Goal: Information Seeking & Learning: Find specific fact

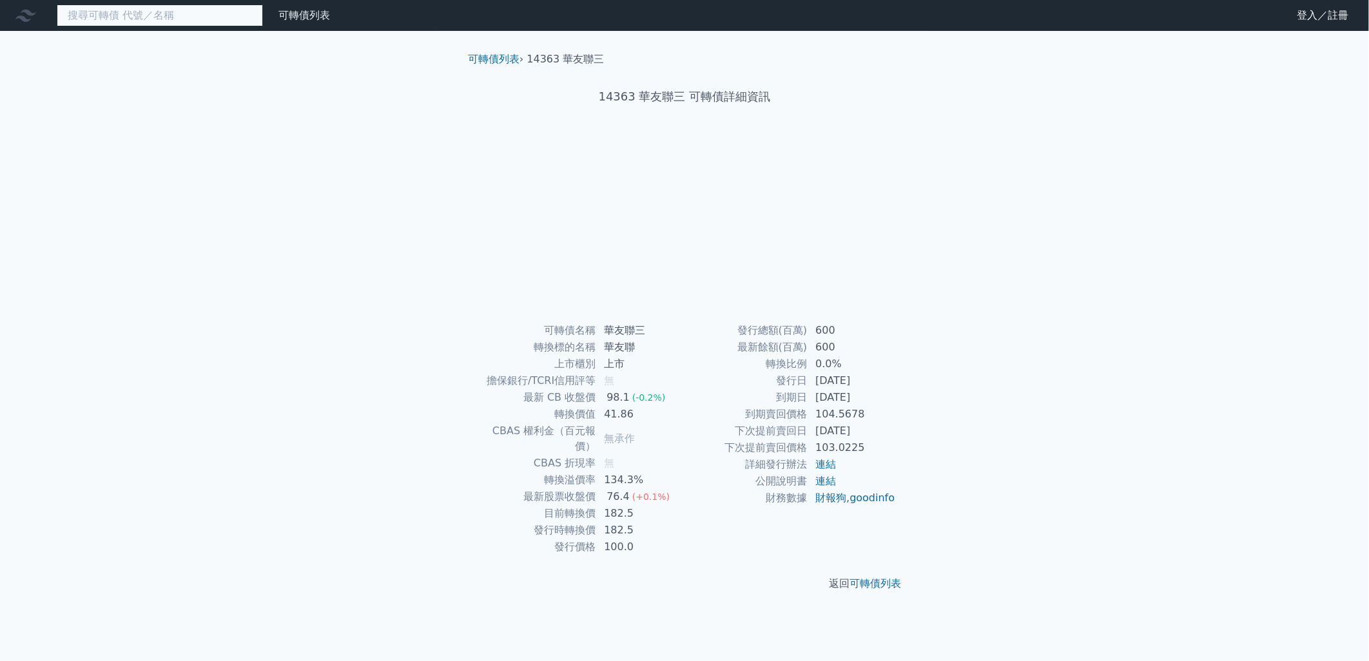
click at [220, 16] on input at bounding box center [160, 16] width 206 height 22
click at [188, 19] on input at bounding box center [160, 16] width 206 height 22
paste input "亞力"
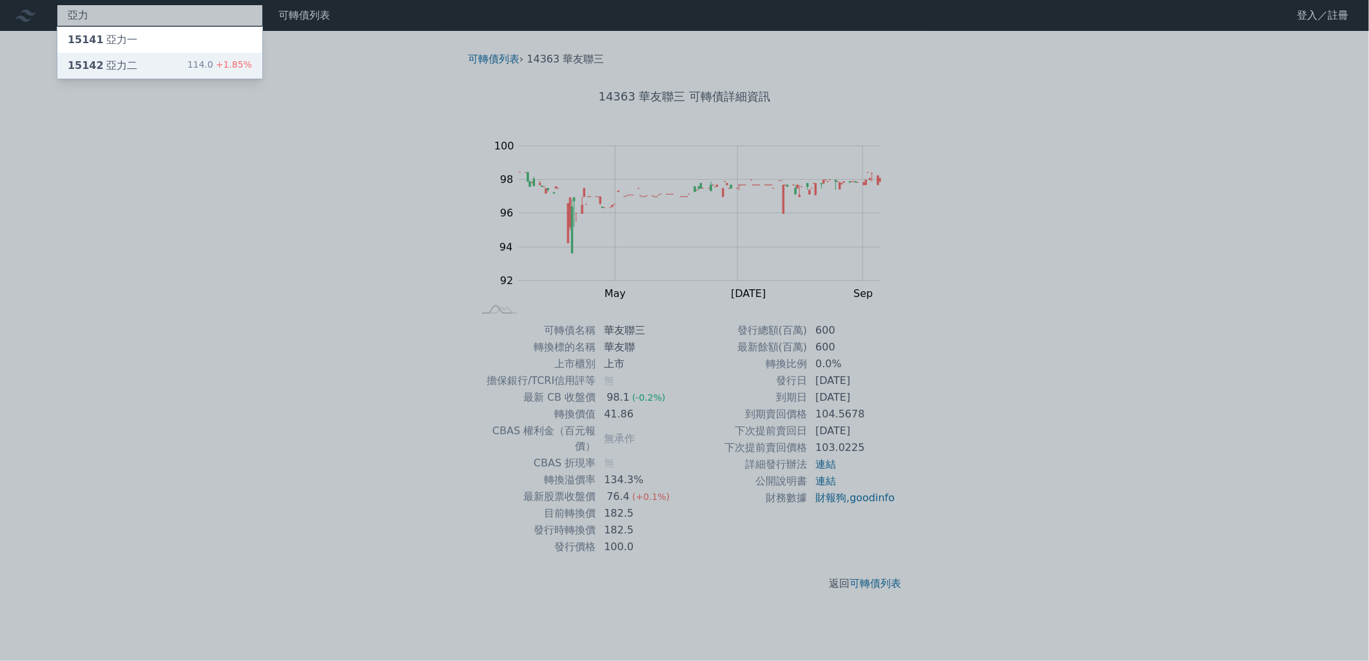
type input "亞力"
click at [177, 57] on div "15142 亞力二 114.0 +1.85%" at bounding box center [159, 66] width 205 height 26
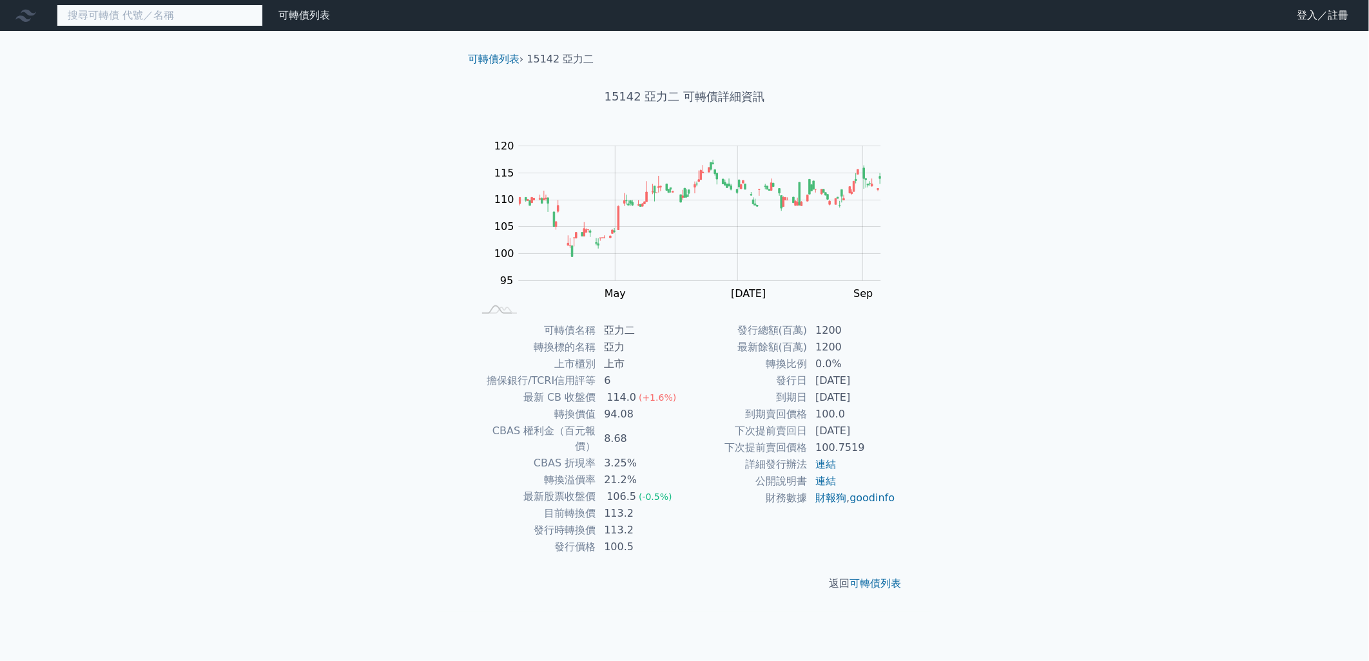
click at [157, 21] on input at bounding box center [160, 16] width 206 height 22
paste input "中興電"
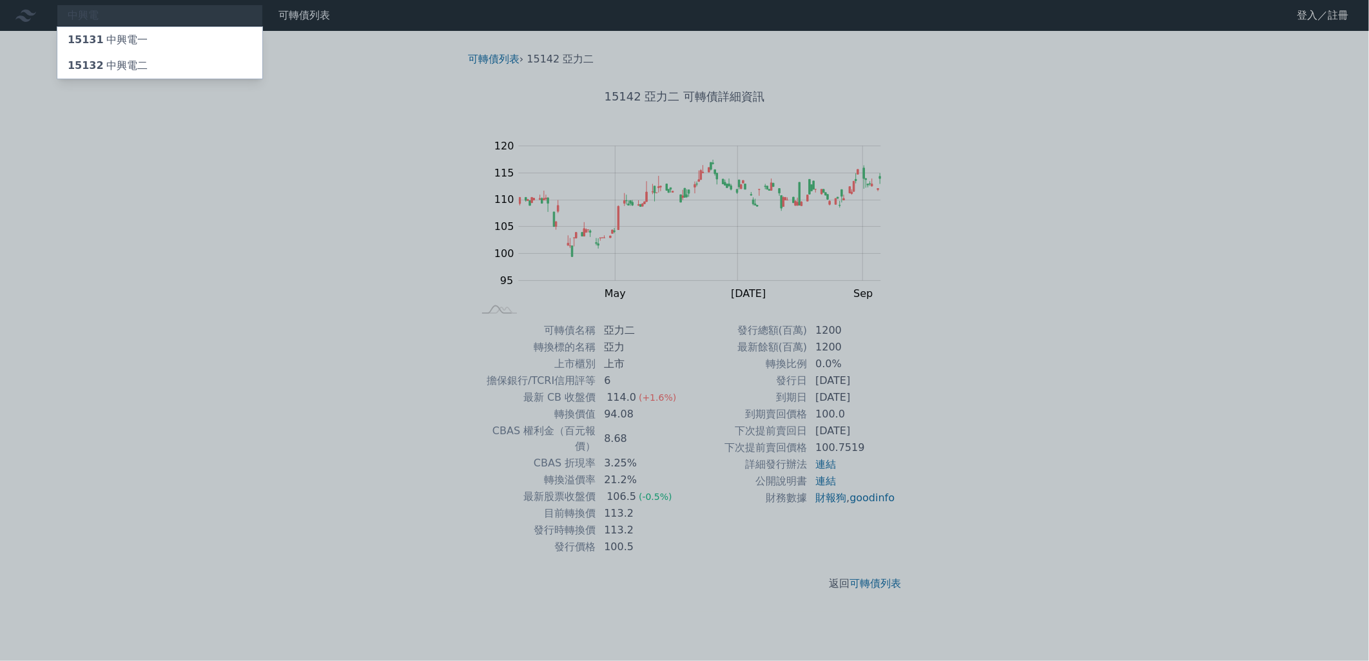
drag, startPoint x: 277, startPoint y: 235, endPoint x: 424, endPoint y: 365, distance: 195.9
click at [278, 235] on div at bounding box center [684, 330] width 1369 height 661
click at [222, 9] on div "中興電 15131 中興電一 15132 中興電二" at bounding box center [160, 16] width 206 height 22
paste input "士電"
drag, startPoint x: 218, startPoint y: 8, endPoint x: 113, endPoint y: -1, distance: 105.5
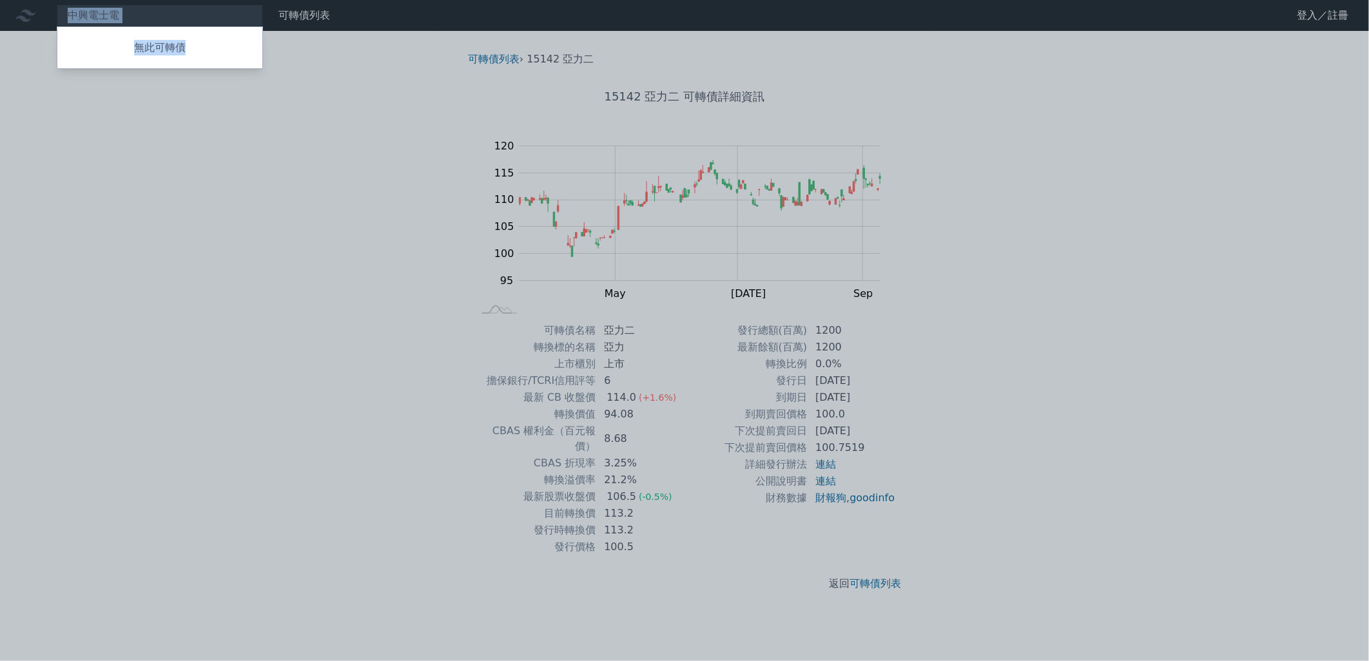
click at [113, 0] on html "中興電士電 無此可轉債 可轉債列表 財務數據 可轉債列表 財務數據 登入／註冊 登入／註冊 可轉債列表 › 15142 亞力二 15142 亞力二 可轉債詳細…" at bounding box center [684, 330] width 1369 height 661
drag, startPoint x: 113, startPoint y: -1, endPoint x: 99, endPoint y: 8, distance: 16.6
click at [99, 8] on div at bounding box center [684, 330] width 1369 height 661
click at [124, 10] on div "中興電士電 無此可轉債" at bounding box center [160, 16] width 206 height 22
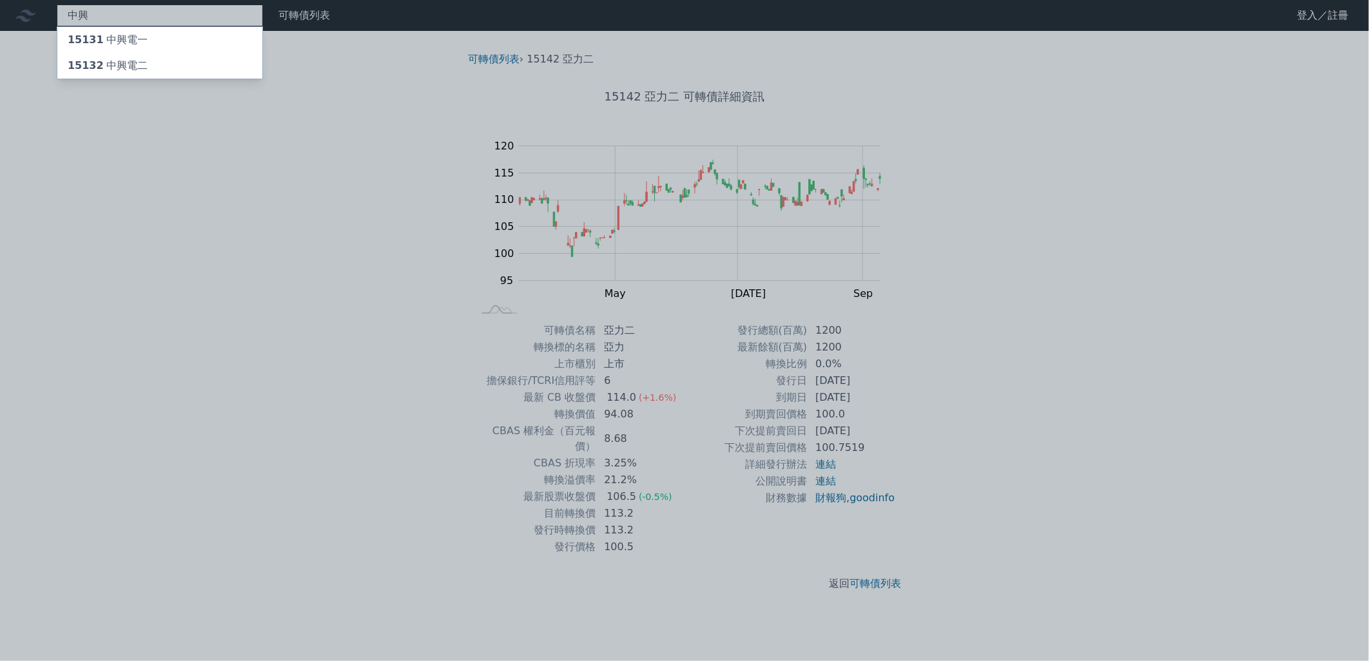
type input "中"
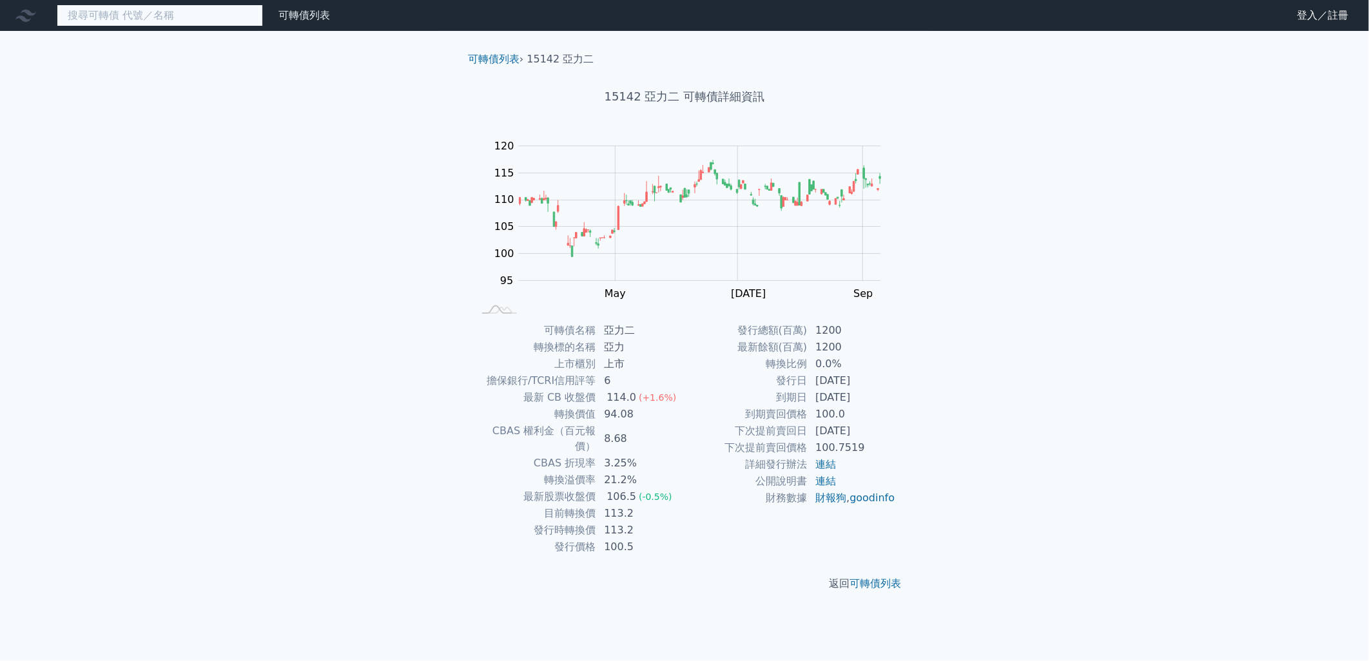
paste input "士電"
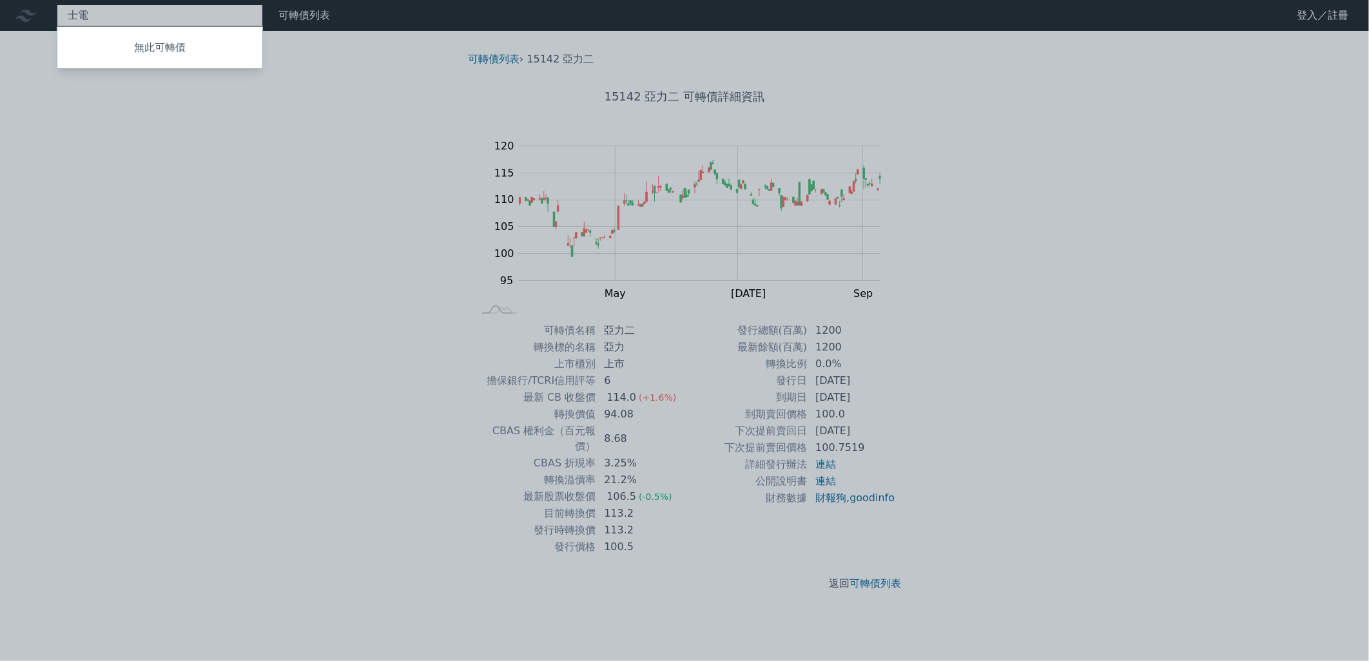
type input "士電"
click at [102, 78] on div at bounding box center [684, 330] width 1369 height 661
